Goal: Check status

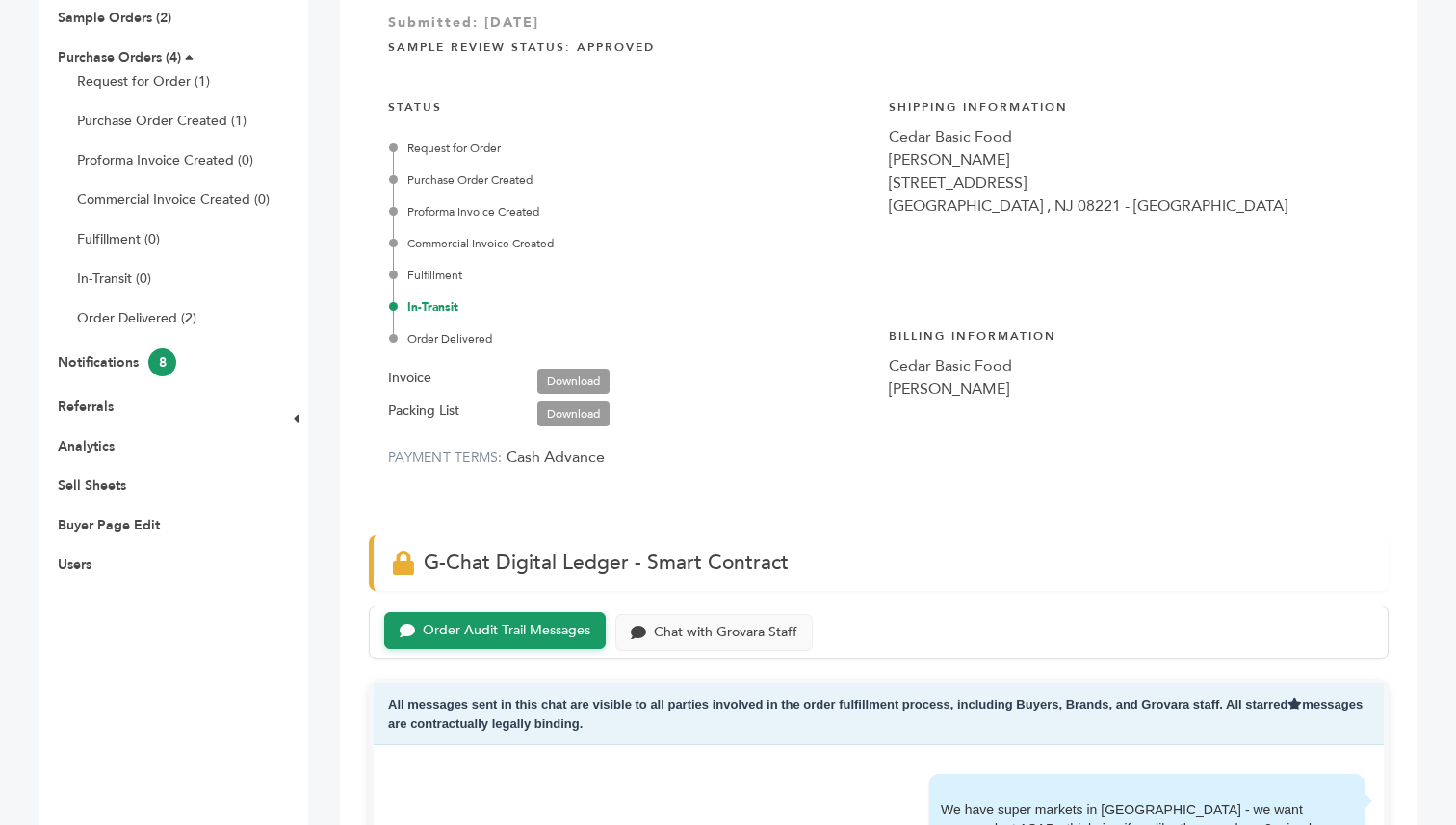
scroll to position [211, 0]
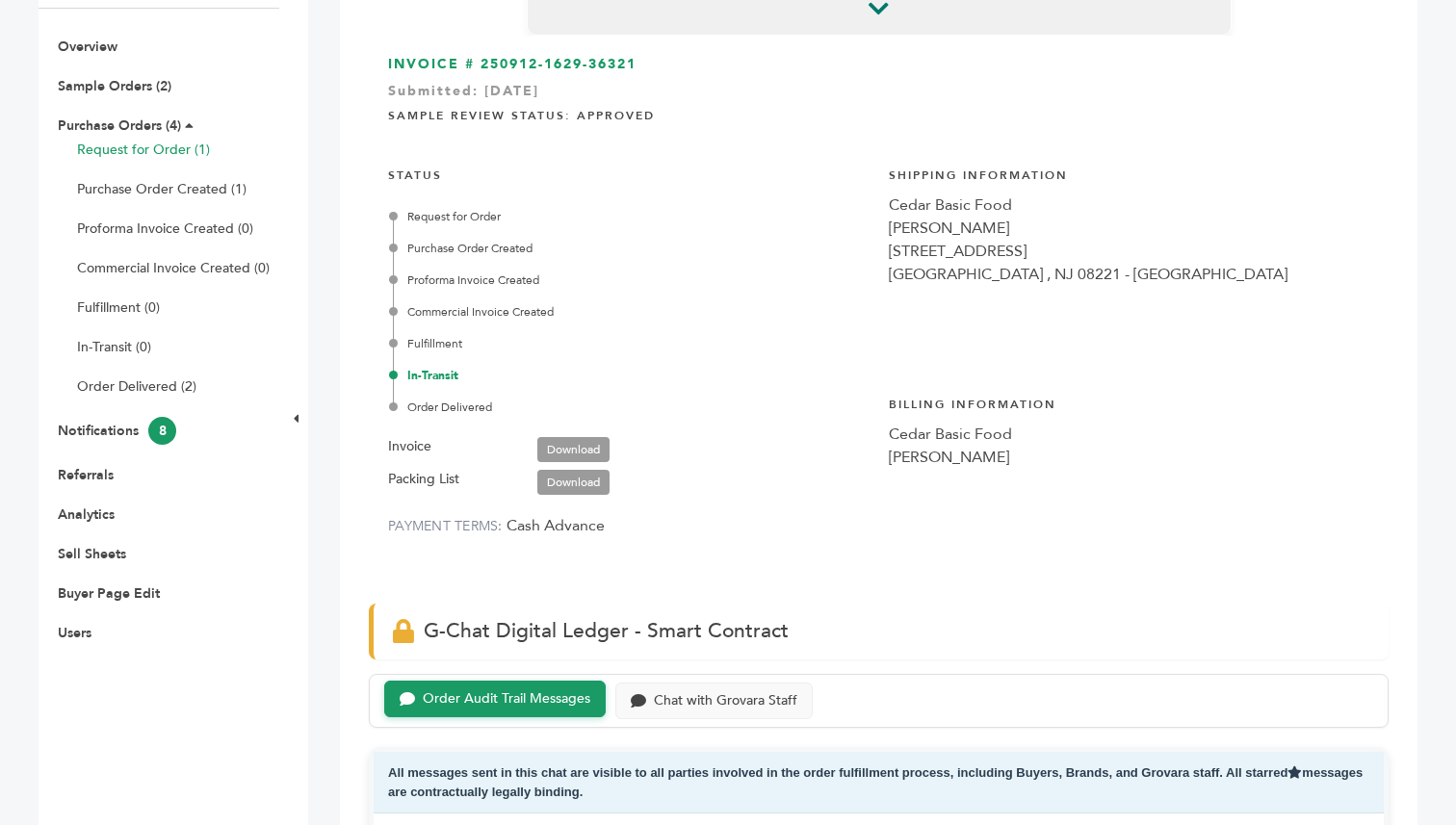
click at [137, 152] on link "Request for Order (1)" at bounding box center [143, 150] width 133 height 19
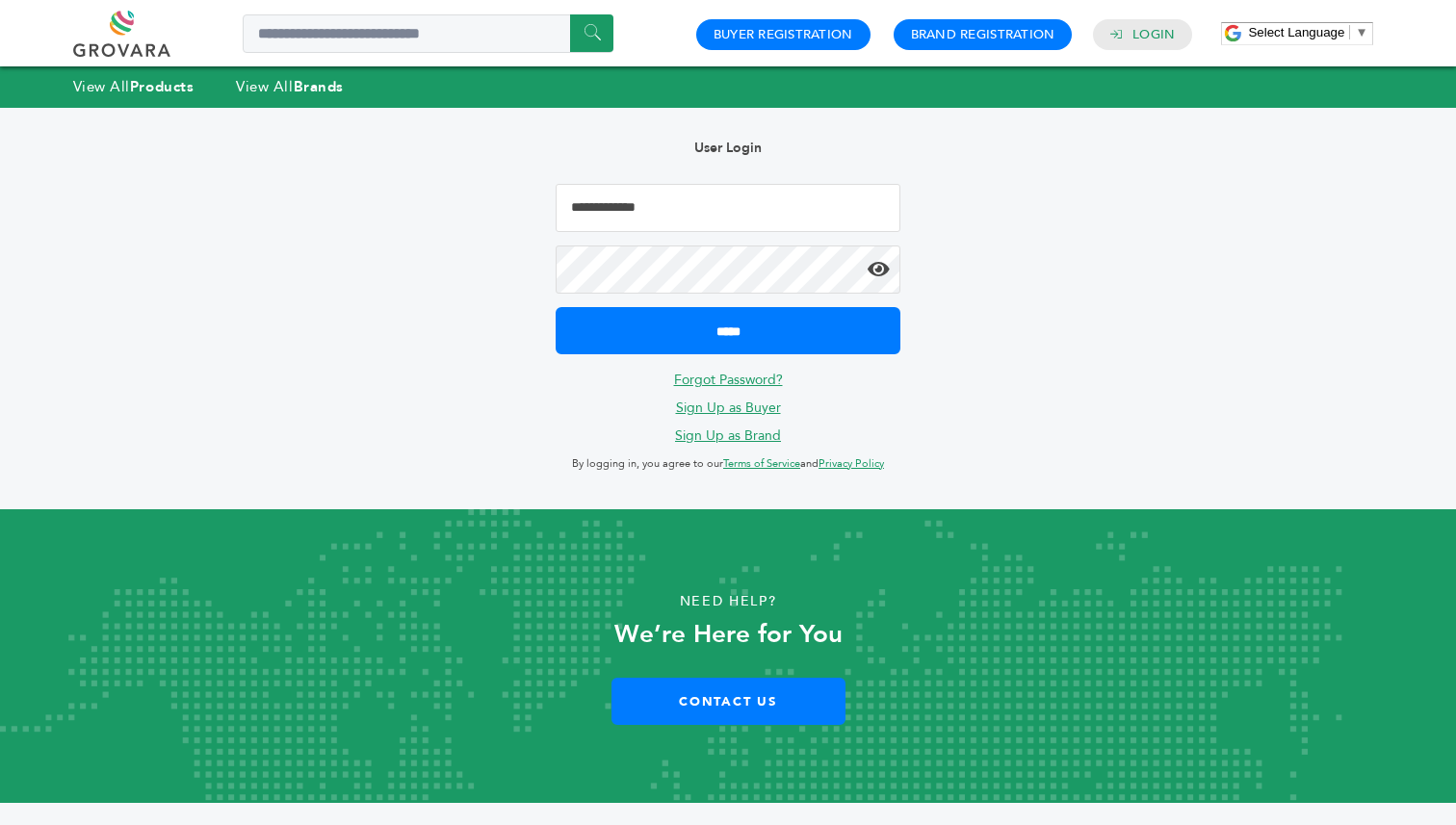
click at [656, 216] on input "Email Address" at bounding box center [728, 208] width 345 height 48
type input "**********"
click at [555, 308] on input "*****" at bounding box center [728, 331] width 345 height 47
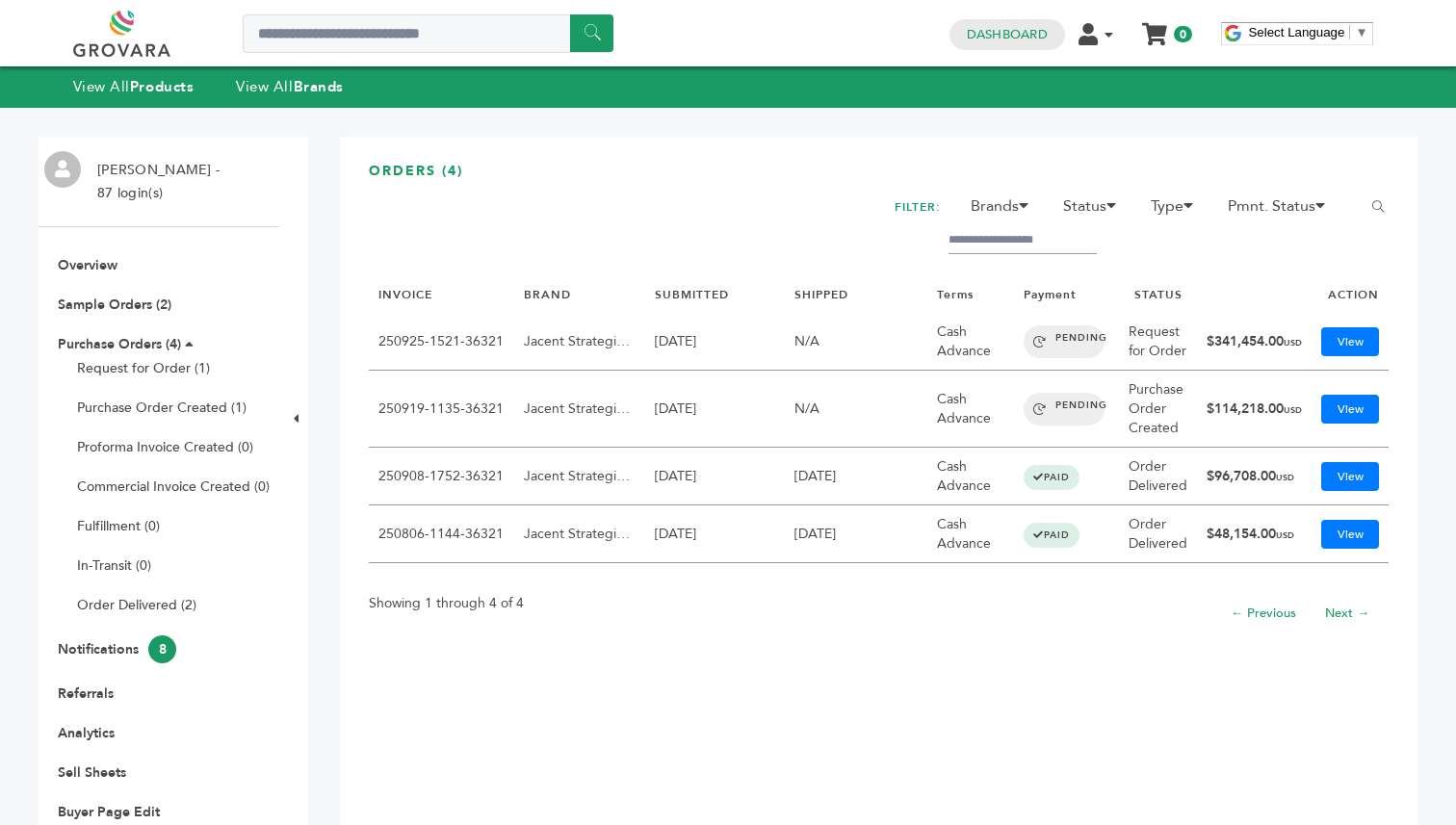
drag, startPoint x: 1260, startPoint y: 421, endPoint x: 1222, endPoint y: 393, distance: 47.2
click at [1222, 393] on td "$114,218.00 USD" at bounding box center [1254, 409] width 114 height 77
click at [1255, 433] on td "$114,218.00 USD" at bounding box center [1254, 409] width 114 height 77
drag, startPoint x: 1241, startPoint y: 416, endPoint x: 1219, endPoint y: 399, distance: 27.8
click at [1219, 399] on td "$114,218.00 USD" at bounding box center [1254, 409] width 114 height 77
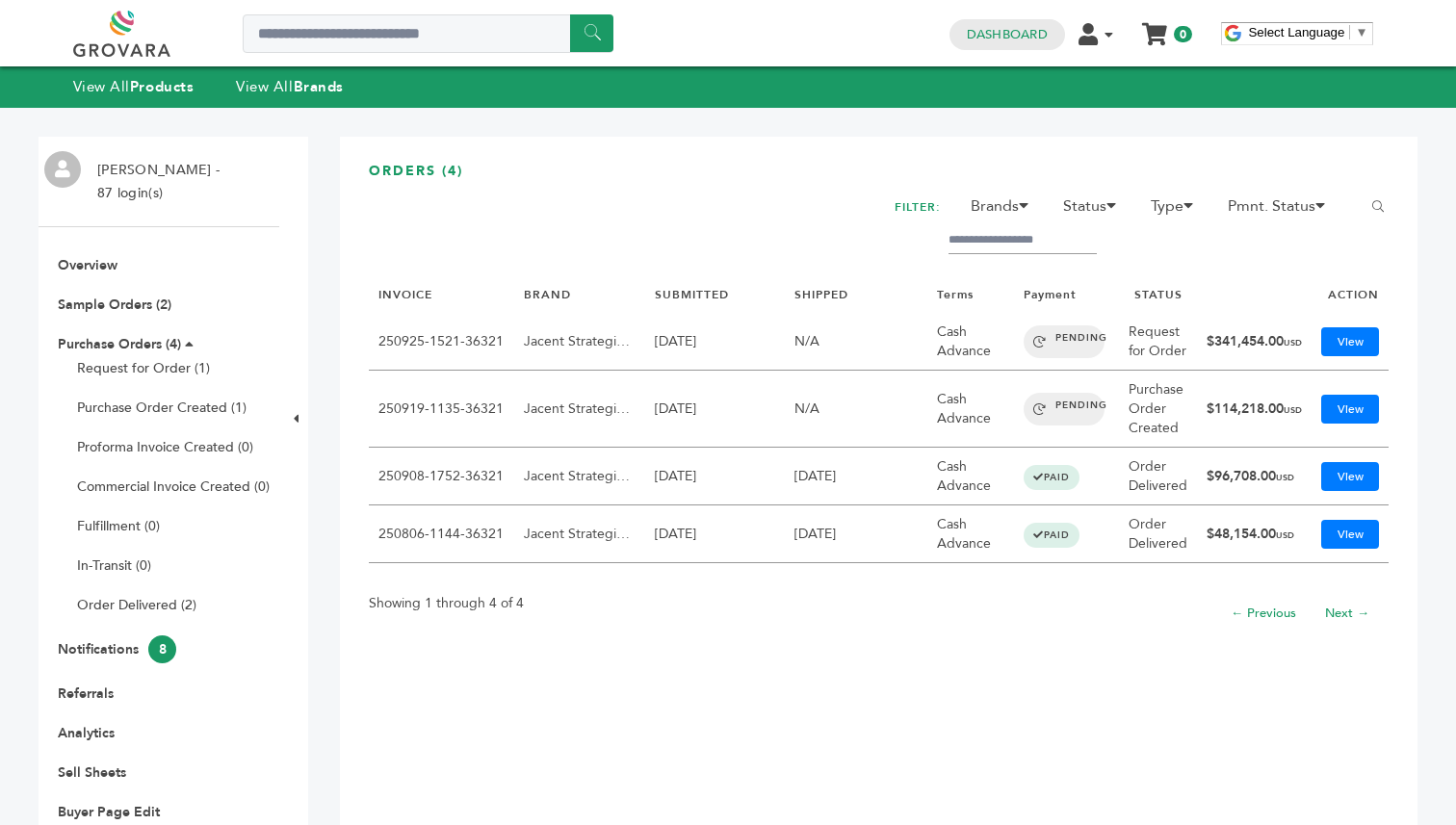
drag, startPoint x: 1252, startPoint y: 358, endPoint x: 1217, endPoint y: 331, distance: 44.2
click at [1216, 331] on td "$341,454.00 USD" at bounding box center [1254, 341] width 114 height 58
click at [1290, 433] on td "$114,218.00 USD" at bounding box center [1254, 409] width 114 height 77
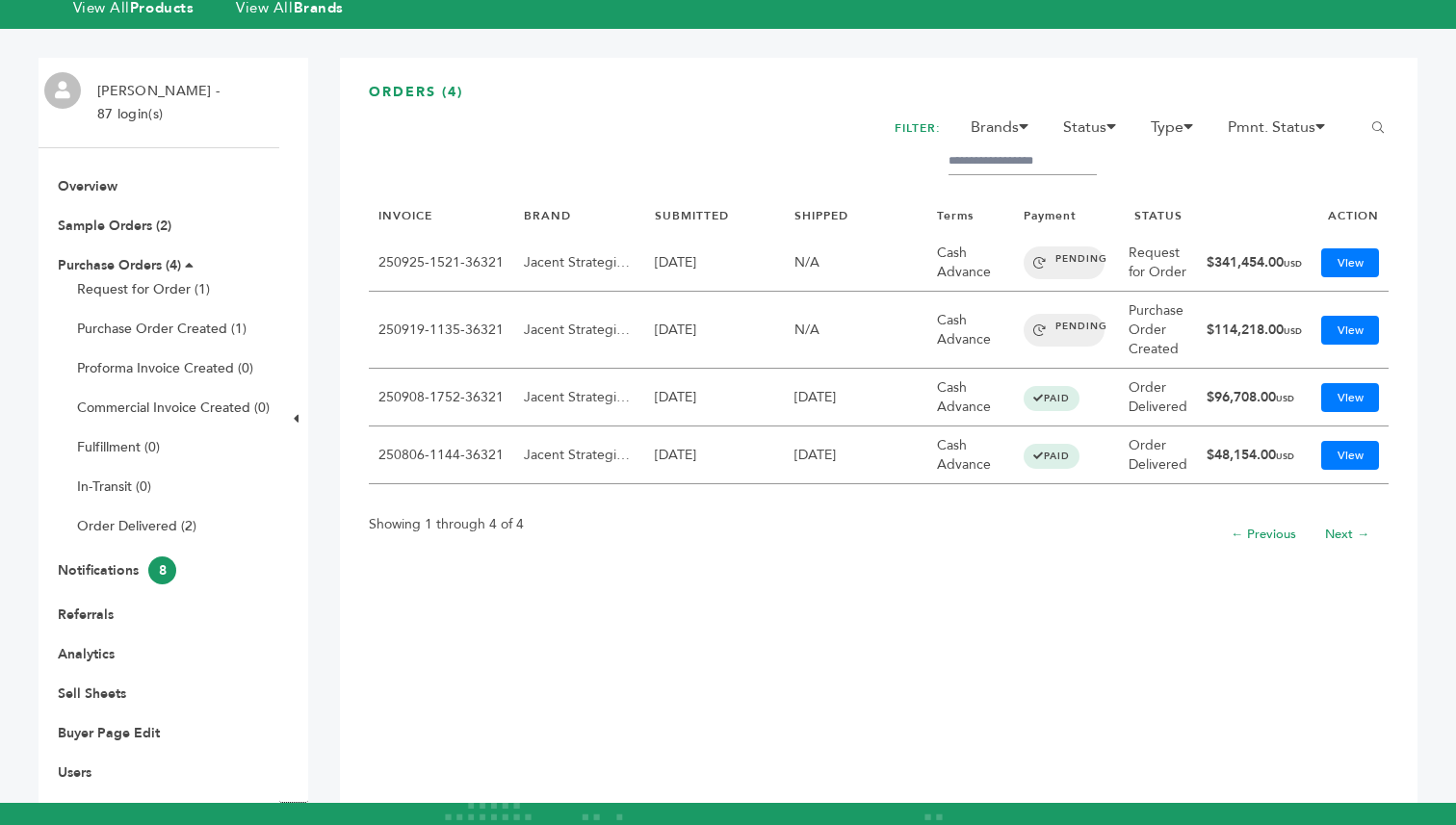
scroll to position [74, 0]
